Goal: Obtain resource: Download file/media

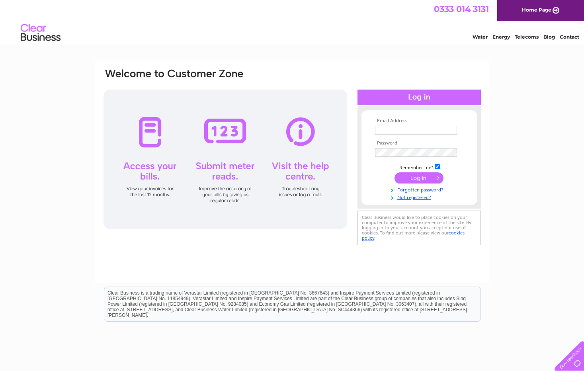
type input "[PERSON_NAME][EMAIL_ADDRESS][PERSON_NAME][DOMAIN_NAME]"
click at [418, 180] on input "submit" at bounding box center [419, 178] width 49 height 11
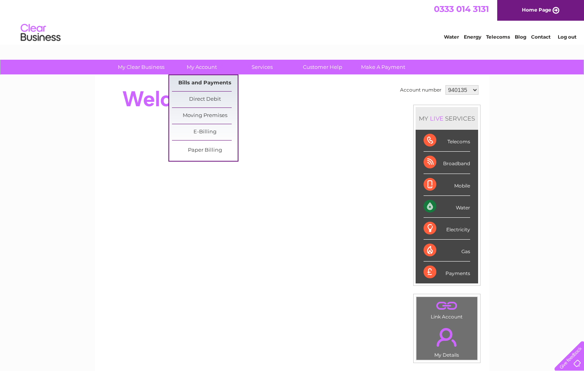
click at [198, 80] on link "Bills and Payments" at bounding box center [205, 83] width 66 height 16
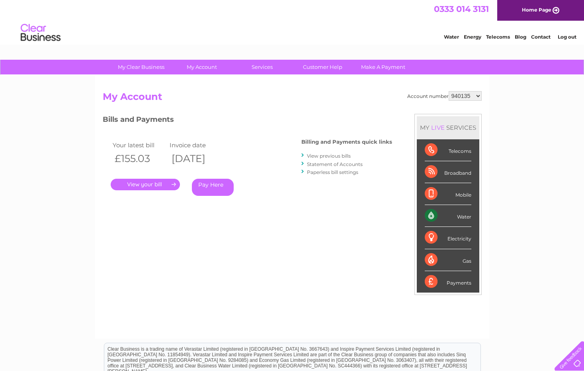
click at [159, 184] on link "." at bounding box center [145, 185] width 69 height 12
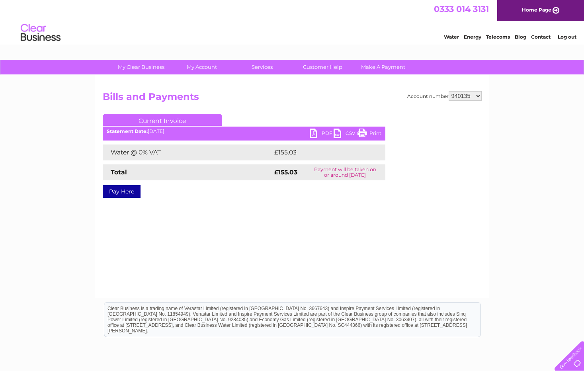
click at [321, 134] on link "PDF" at bounding box center [322, 135] width 24 height 12
click at [479, 94] on select "940135 1156031" at bounding box center [465, 96] width 33 height 10
select select "1156031"
click at [449, 91] on select "940135 1156031" at bounding box center [465, 96] width 33 height 10
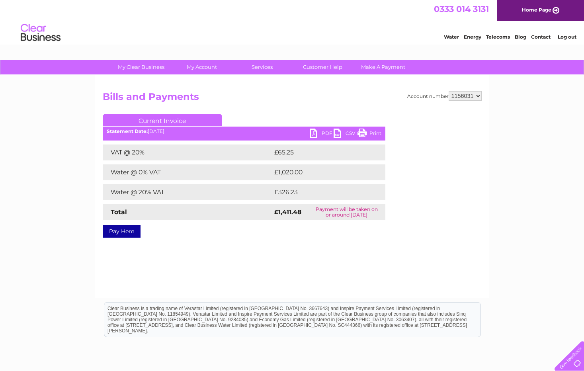
click at [318, 133] on link "PDF" at bounding box center [322, 135] width 24 height 12
click at [322, 135] on link "PDF" at bounding box center [322, 135] width 24 height 12
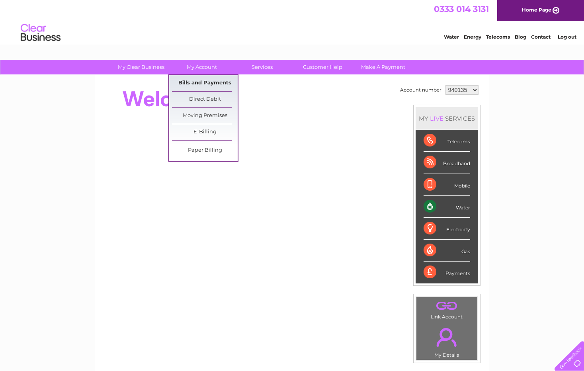
click at [194, 81] on link "Bills and Payments" at bounding box center [205, 83] width 66 height 16
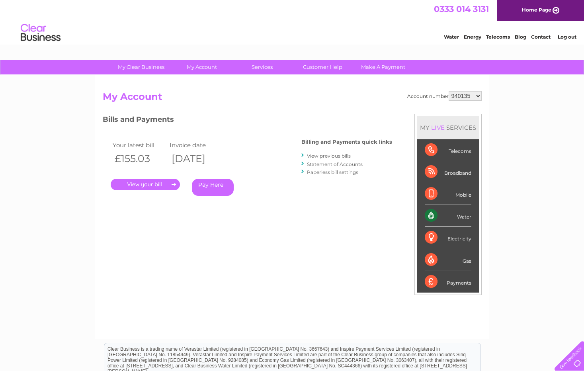
click at [339, 157] on link "View previous bills" at bounding box center [329, 156] width 44 height 6
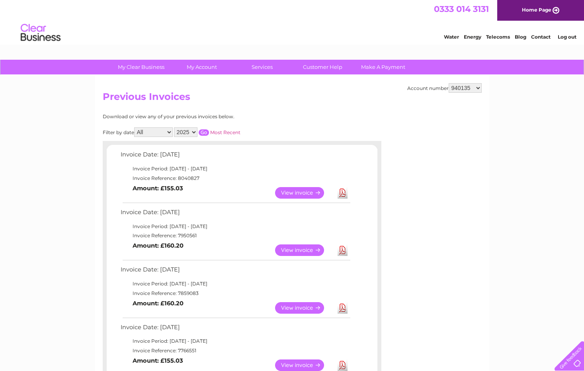
click at [480, 89] on select "940135 1156031" at bounding box center [465, 88] width 33 height 10
select select "1156031"
click at [449, 83] on select "940135 1156031" at bounding box center [465, 88] width 33 height 10
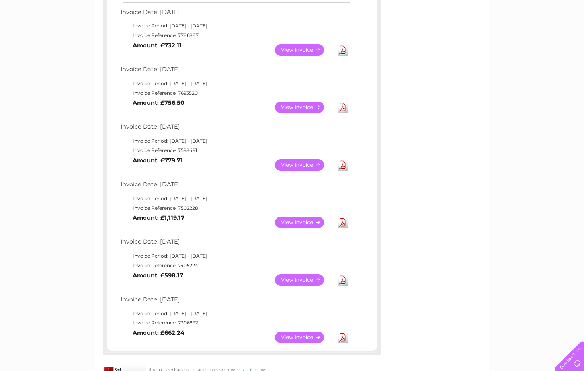
scroll to position [319, 0]
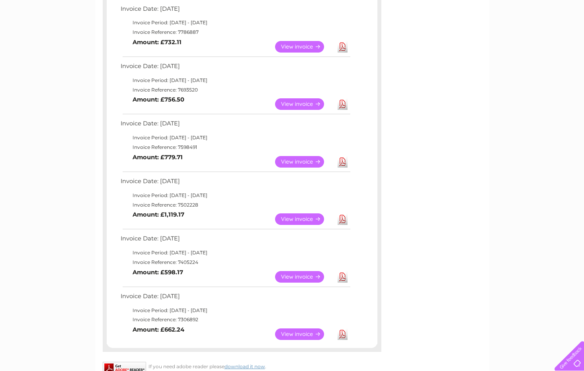
click at [310, 277] on link "View" at bounding box center [304, 277] width 59 height 12
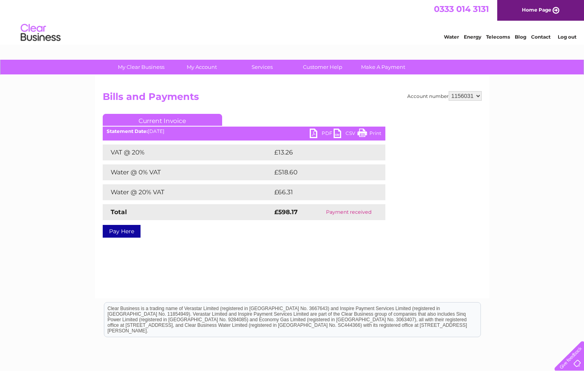
click at [321, 133] on link "PDF" at bounding box center [322, 135] width 24 height 12
